Goal: Information Seeking & Learning: Learn about a topic

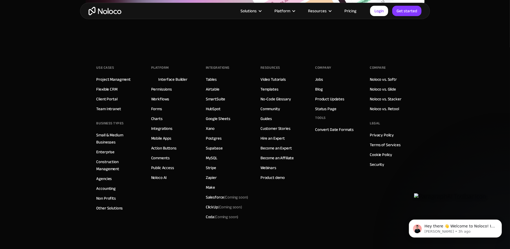
scroll to position [1863, 0]
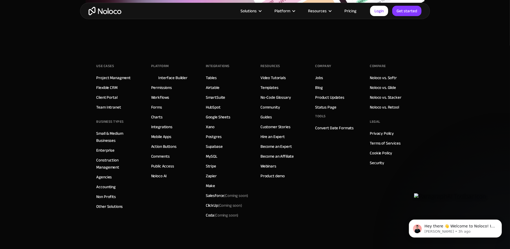
drag, startPoint x: 511, startPoint y: 190, endPoint x: 17, endPoint y: 46, distance: 514.4
click at [213, 86] on link "Airtable" at bounding box center [213, 87] width 14 height 7
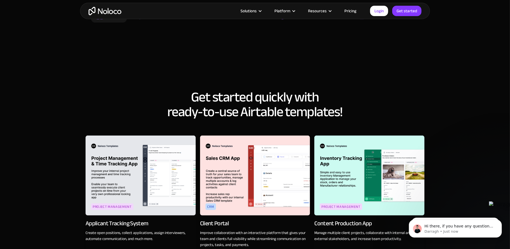
scroll to position [437, 0]
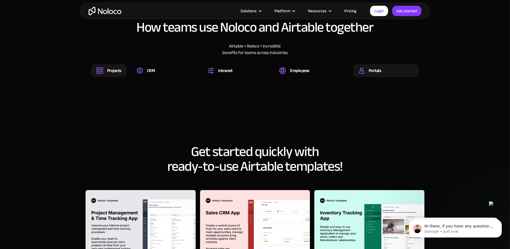
click at [371, 68] on div "Portals" at bounding box center [374, 71] width 13 height 6
click at [113, 68] on div "Projects" at bounding box center [114, 71] width 14 height 6
click at [115, 68] on div "Projects" at bounding box center [114, 71] width 14 height 6
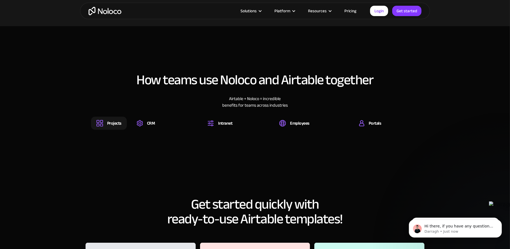
scroll to position [382, 0]
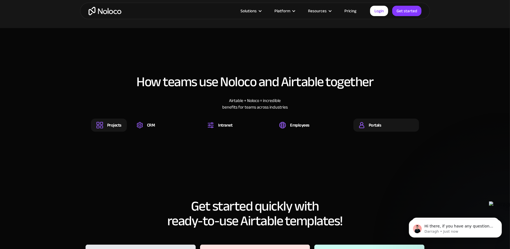
click at [372, 122] on div "Portals" at bounding box center [374, 125] width 13 height 6
click at [436, 67] on section "How teams use Noloco and Airtable together Airtable + Noloco = incredible benef…" at bounding box center [255, 91] width 510 height 127
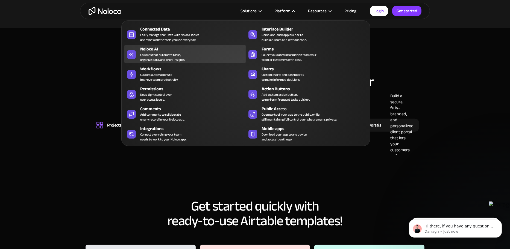
click at [149, 51] on div "Noloco AI" at bounding box center [194, 49] width 108 height 7
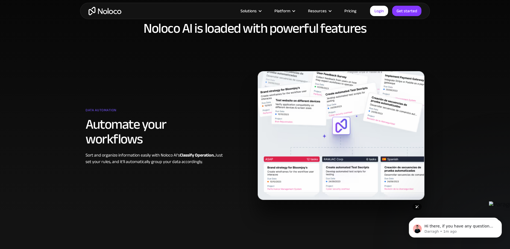
scroll to position [355, 0]
